Goal: Task Accomplishment & Management: Use online tool/utility

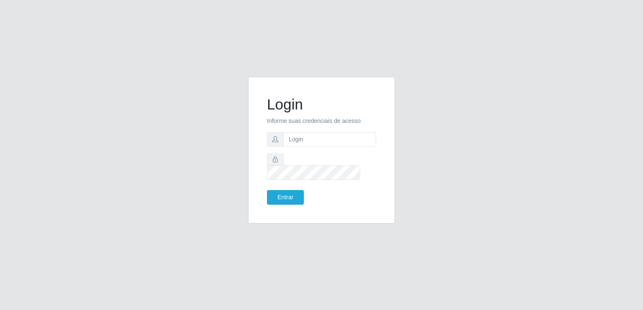
click at [336, 154] on form "Login Informe suas credenciais de acesso Entrar" at bounding box center [321, 150] width 109 height 109
click at [336, 147] on input "text" at bounding box center [329, 139] width 93 height 15
type input "[EMAIL_ADDRESS][DOMAIN_NAME]"
click at [267, 190] on button "Entrar" at bounding box center [285, 197] width 37 height 15
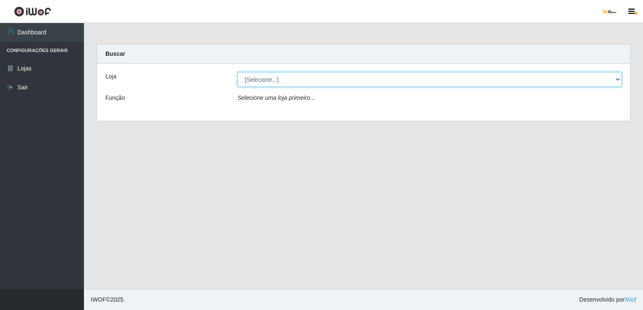
click at [345, 77] on select "[Selecione...] [GEOGRAPHIC_DATA]" at bounding box center [429, 79] width 384 height 15
select select "168"
click at [237, 72] on select "[Selecione...] [GEOGRAPHIC_DATA]" at bounding box center [429, 79] width 384 height 15
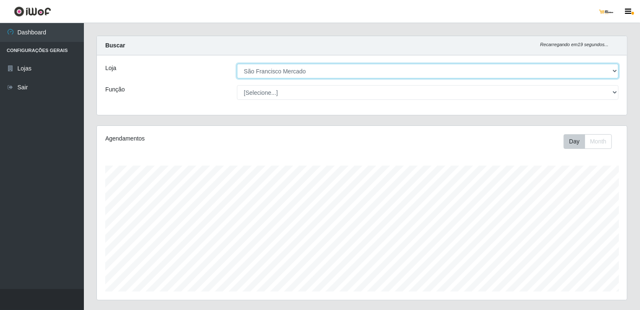
scroll to position [3, 0]
